Goal: Task Accomplishment & Management: Manage account settings

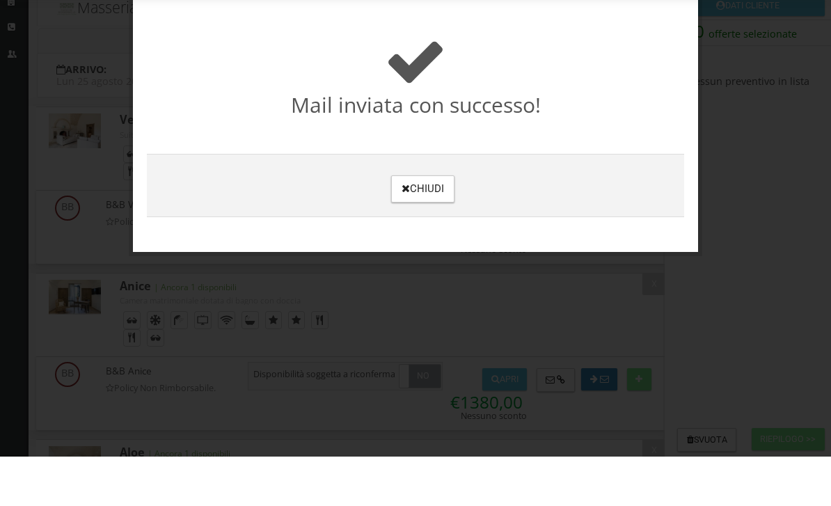
scroll to position [108, 0]
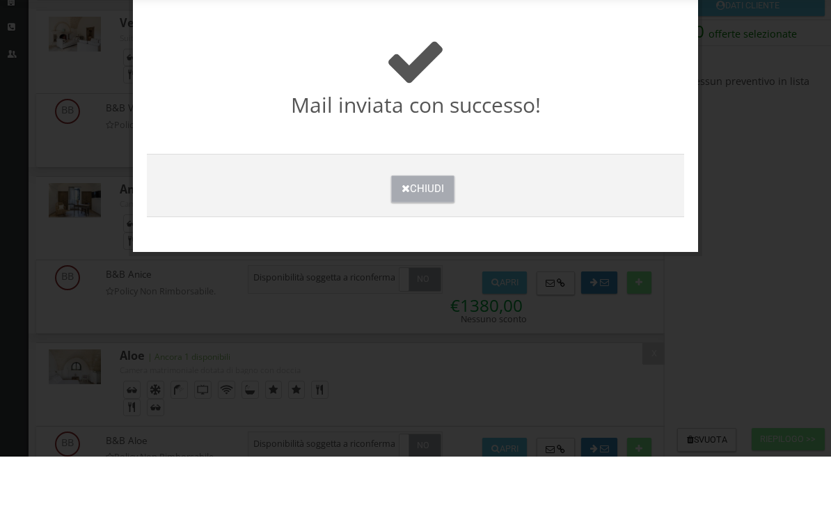
click at [437, 225] on button "Chiudi" at bounding box center [422, 238] width 63 height 27
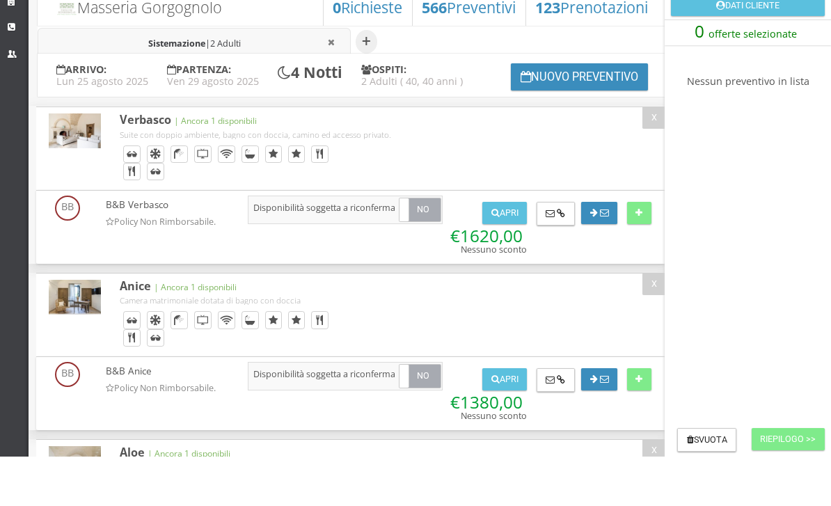
scroll to position [0, 0]
click at [6, 39] on link "Strutture" at bounding box center [14, 51] width 29 height 25
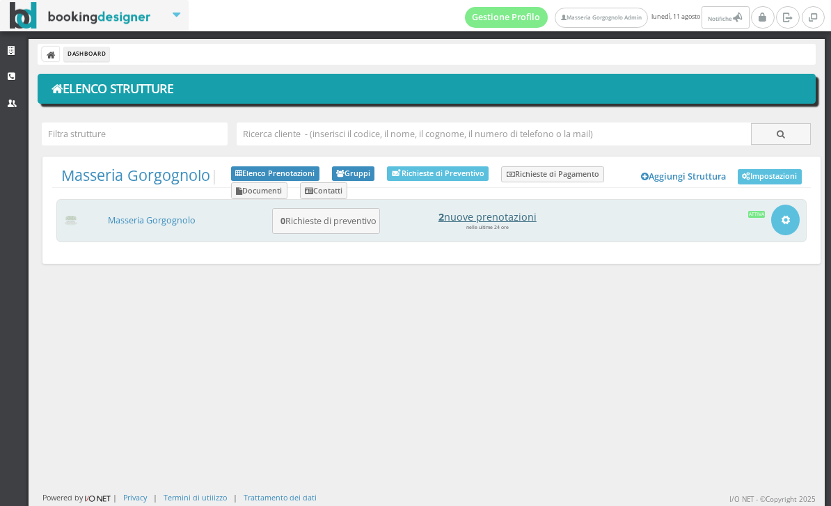
click at [492, 219] on h4 "2 nuove prenotazioni" at bounding box center [488, 217] width 194 height 12
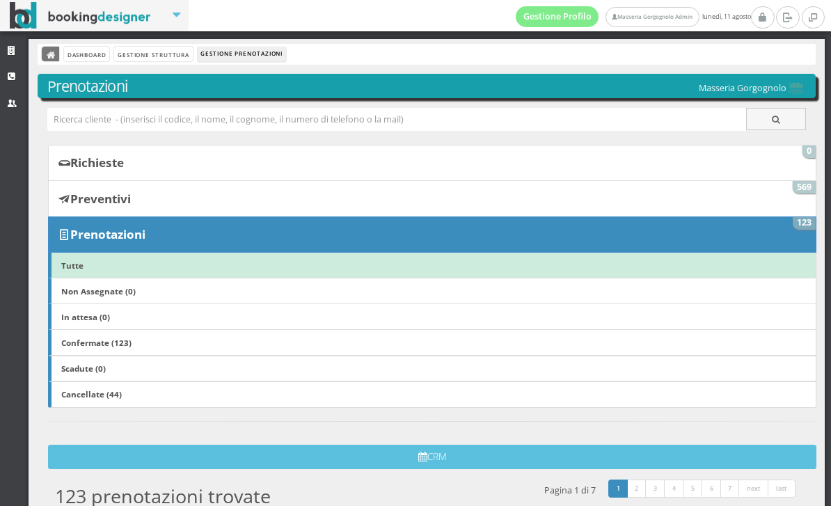
click at [49, 51] on icon at bounding box center [52, 56] width 10 height 10
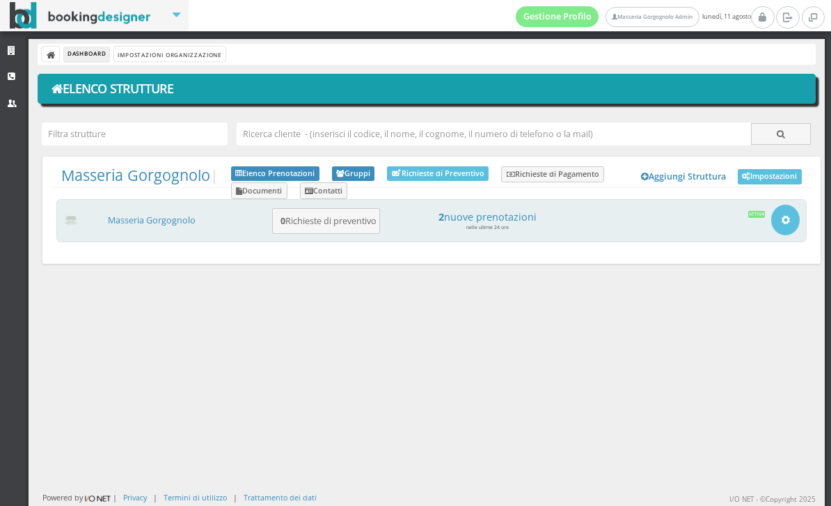
click at [488, 224] on small "nelle ultime 24 ore" at bounding box center [487, 227] width 42 height 6
click at [489, 219] on h4 "2 nuove prenotazioni" at bounding box center [488, 217] width 194 height 12
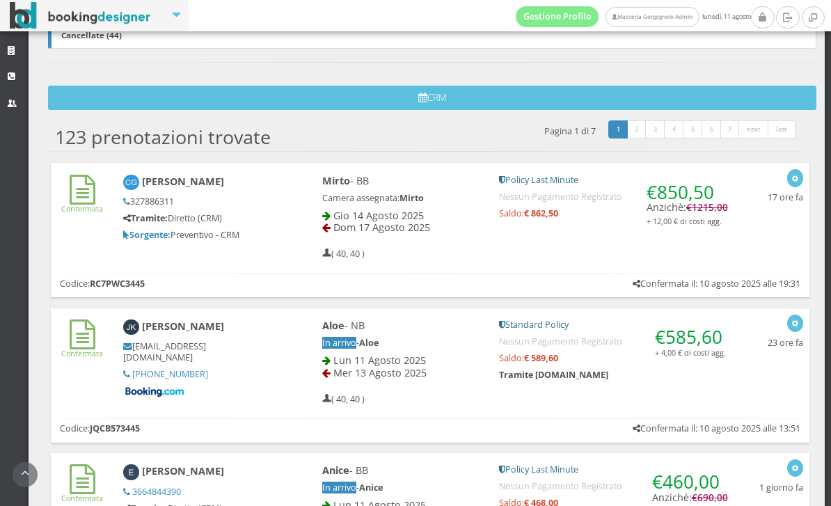
scroll to position [400, 0]
click at [578, 402] on div "Aloe - NB In arrivo - Aloe Lun 11 Agosto 2025 Mer 13 Agosto 2025 ( 40, 40 ) € 5…" at bounding box center [525, 361] width 443 height 97
